Goal: Navigation & Orientation: Find specific page/section

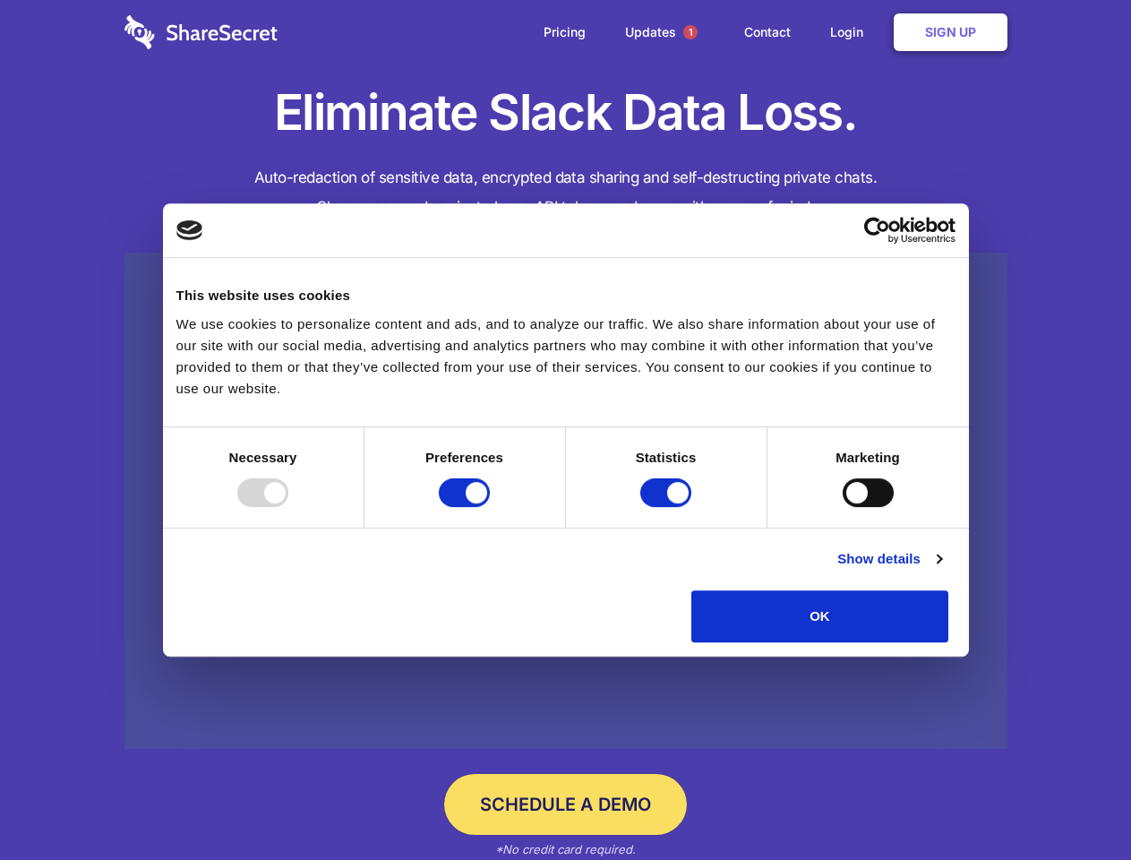
click at [288, 507] on div at bounding box center [262, 492] width 51 height 29
click at [490, 507] on input "Preferences" at bounding box center [464, 492] width 51 height 29
checkbox input "false"
click at [668, 507] on input "Statistics" at bounding box center [665, 492] width 51 height 29
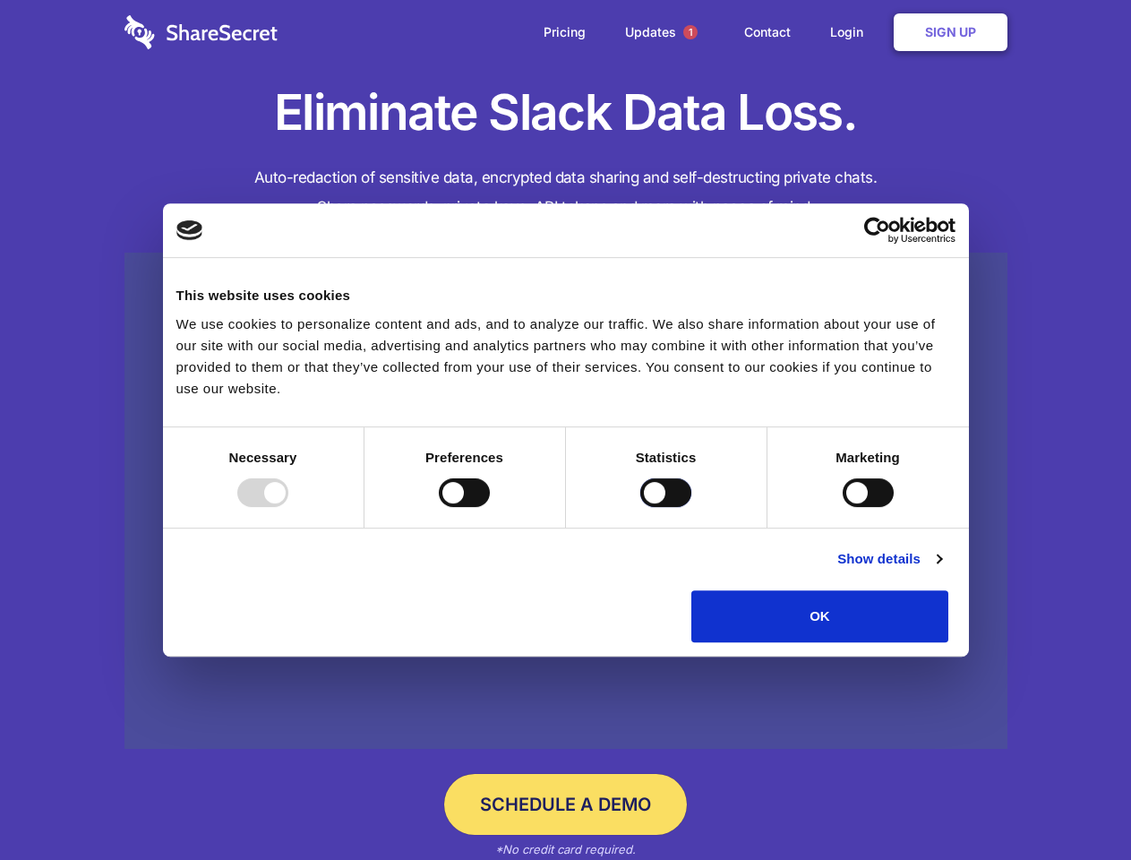
checkbox input "false"
click at [843, 507] on input "Marketing" at bounding box center [868, 492] width 51 height 29
checkbox input "true"
click at [941, 570] on link "Show details" at bounding box center [889, 558] width 104 height 21
click at [0, 0] on li "Necessary 7 Necessary cookies help make a website usable by enabling basic func…" at bounding box center [0, 0] width 0 height 0
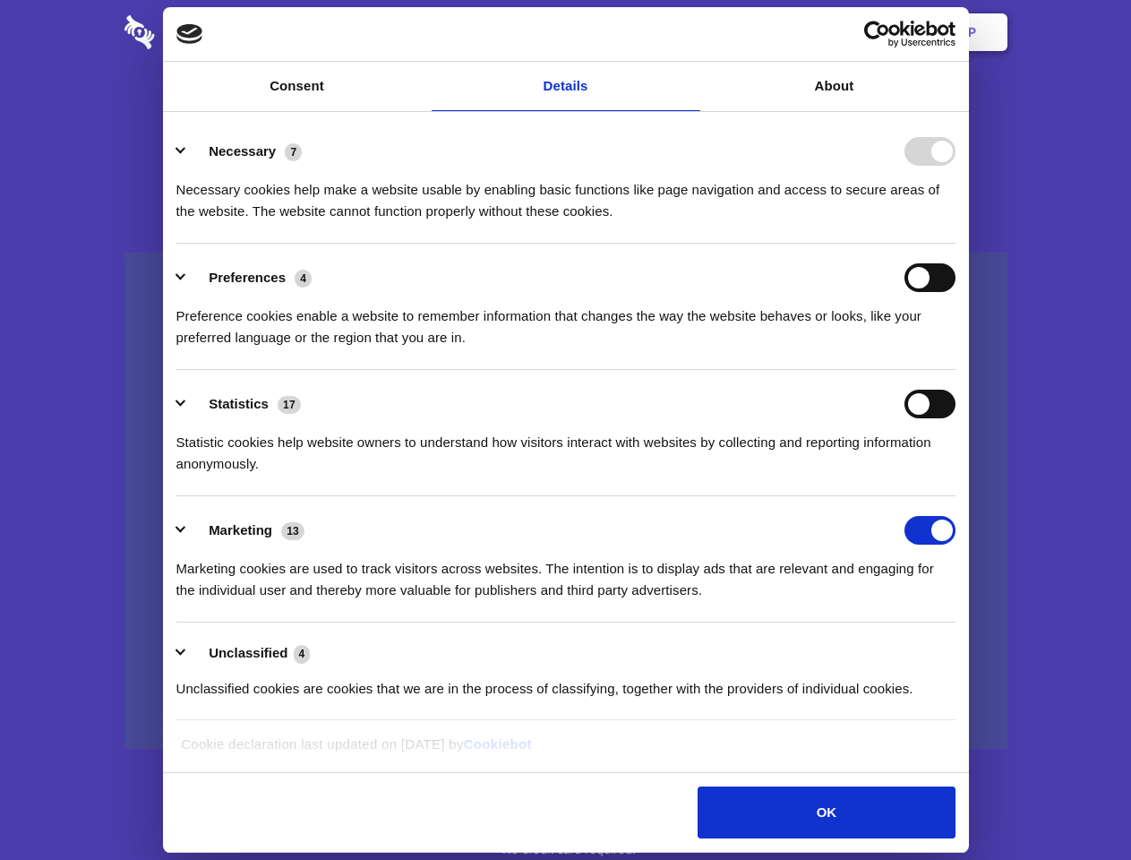
click at [690, 32] on span "1" at bounding box center [690, 32] width 14 height 14
